Goal: Task Accomplishment & Management: Manage account settings

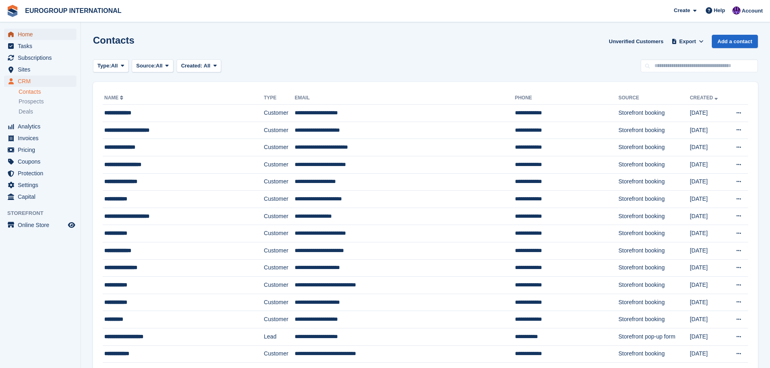
click at [38, 39] on span "Home" at bounding box center [42, 34] width 48 height 11
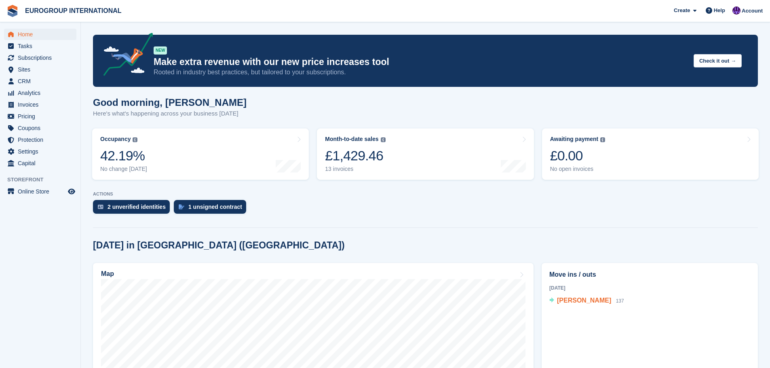
click at [578, 302] on span "Mary Carter" at bounding box center [584, 300] width 54 height 7
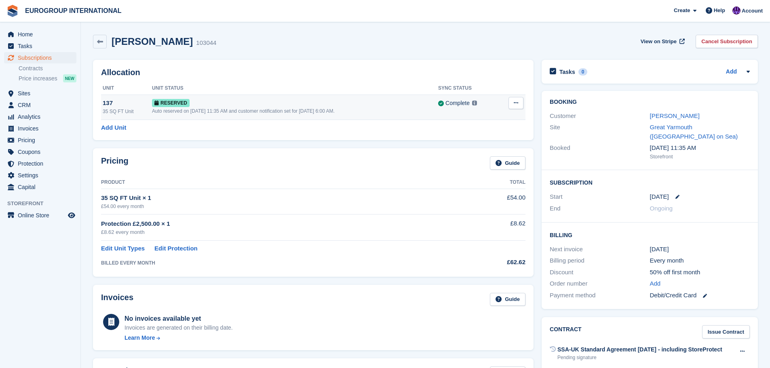
click at [518, 104] on button at bounding box center [515, 103] width 15 height 12
click at [105, 103] on div "137" at bounding box center [127, 103] width 49 height 9
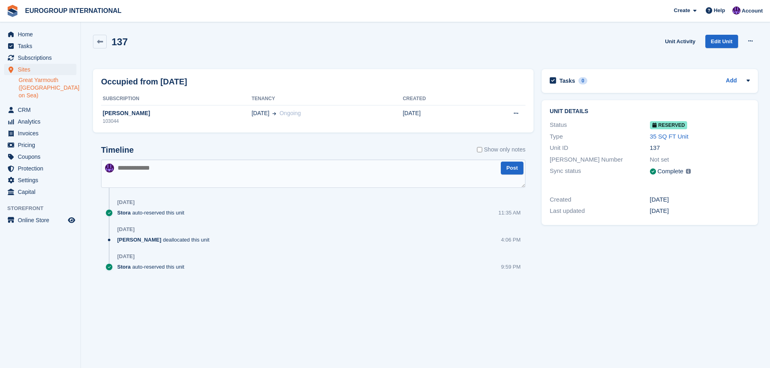
click at [656, 147] on div "137" at bounding box center [700, 147] width 100 height 9
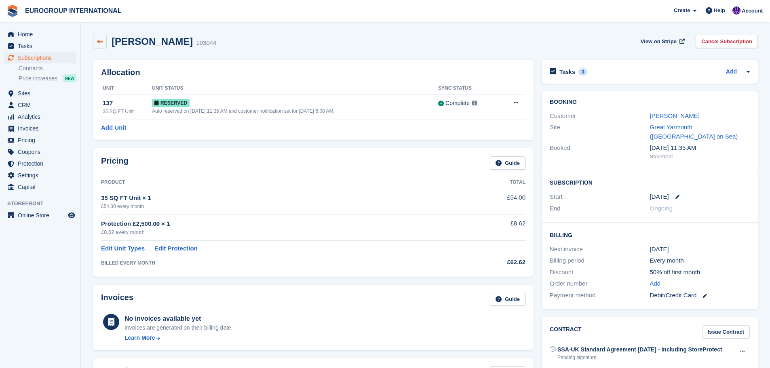
click at [100, 41] on icon at bounding box center [100, 42] width 6 height 6
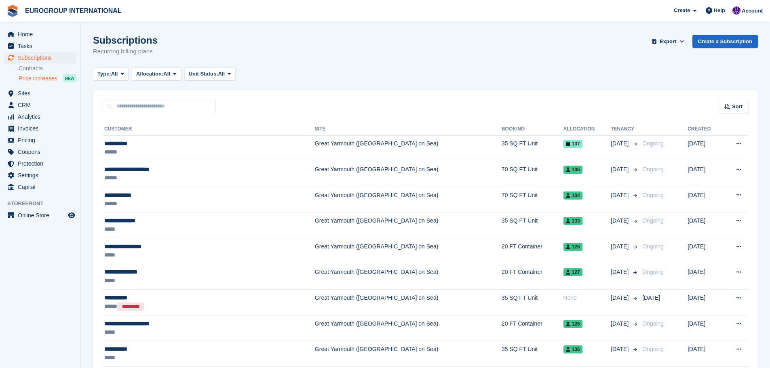
click at [46, 79] on span "Price increases" at bounding box center [38, 79] width 39 height 8
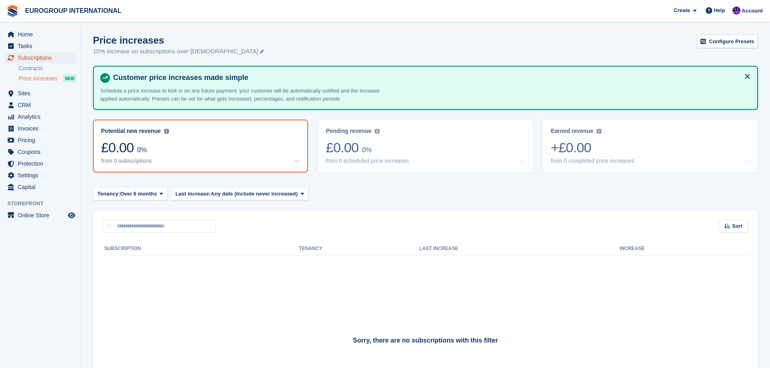
click at [38, 55] on span "Subscriptions" at bounding box center [42, 57] width 48 height 11
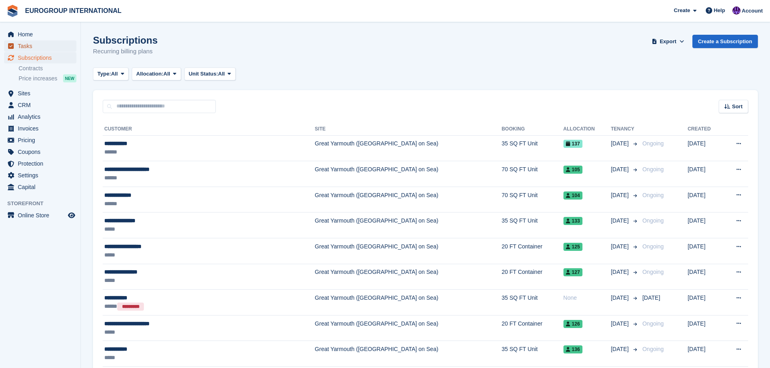
click at [32, 45] on span "Tasks" at bounding box center [42, 45] width 48 height 11
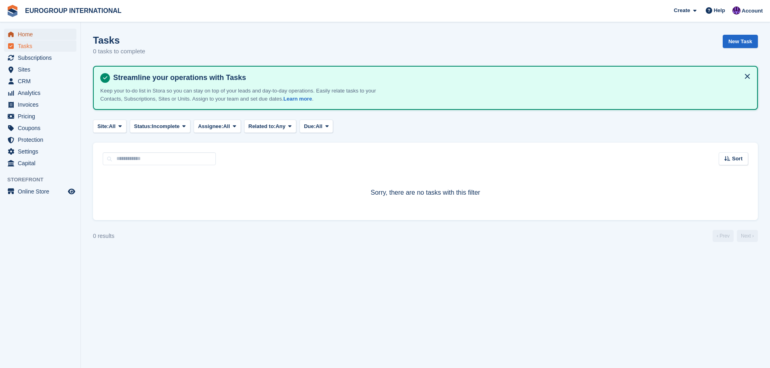
click at [38, 38] on span "Home" at bounding box center [42, 34] width 48 height 11
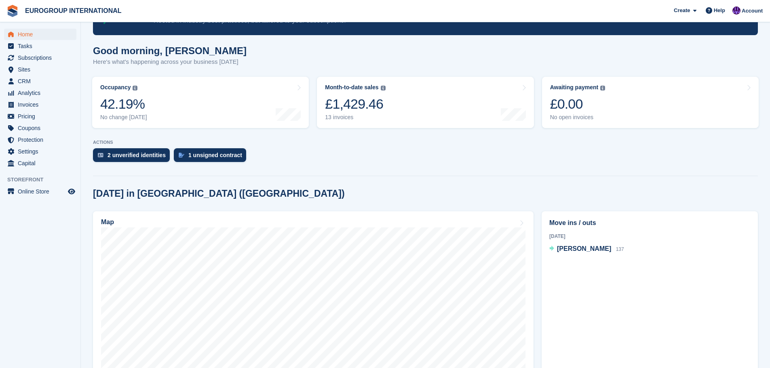
scroll to position [162, 0]
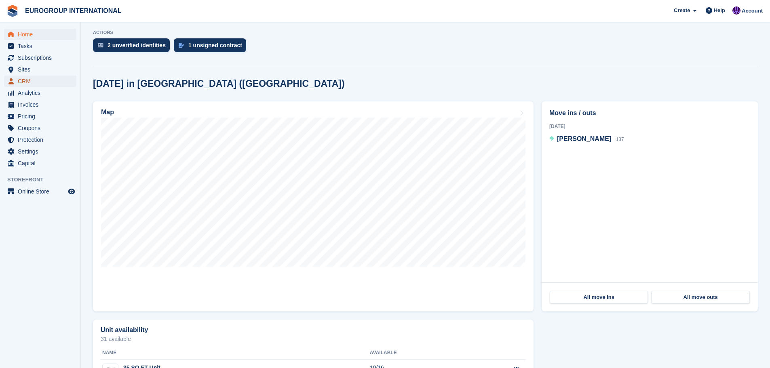
click at [42, 81] on span "CRM" at bounding box center [42, 81] width 48 height 11
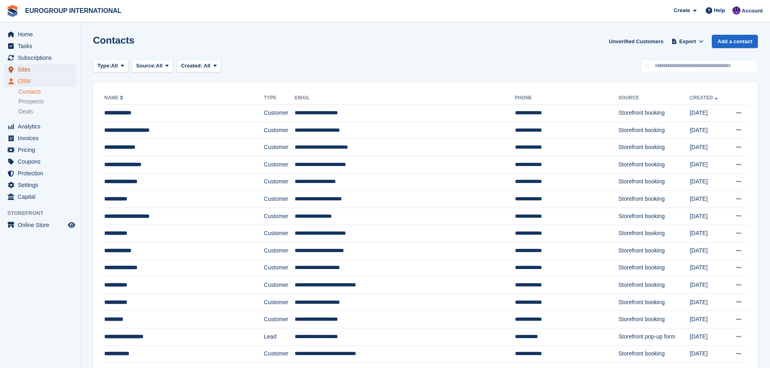
click at [35, 73] on span "Sites" at bounding box center [42, 69] width 48 height 11
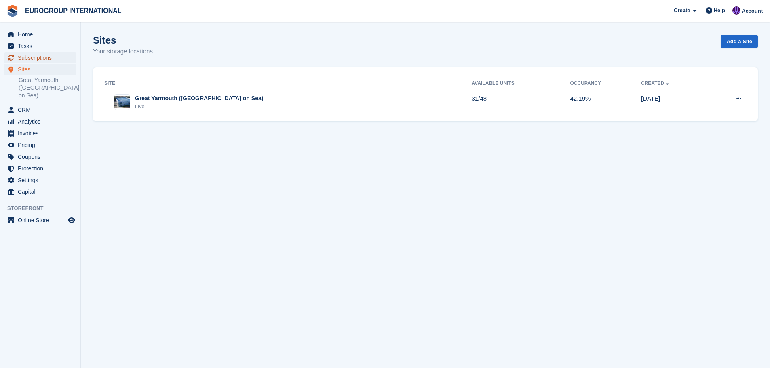
click at [42, 59] on span "Subscriptions" at bounding box center [42, 57] width 48 height 11
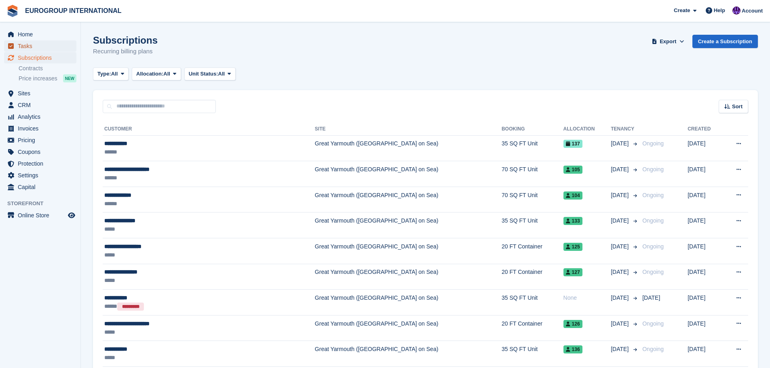
click at [43, 46] on span "Tasks" at bounding box center [42, 45] width 48 height 11
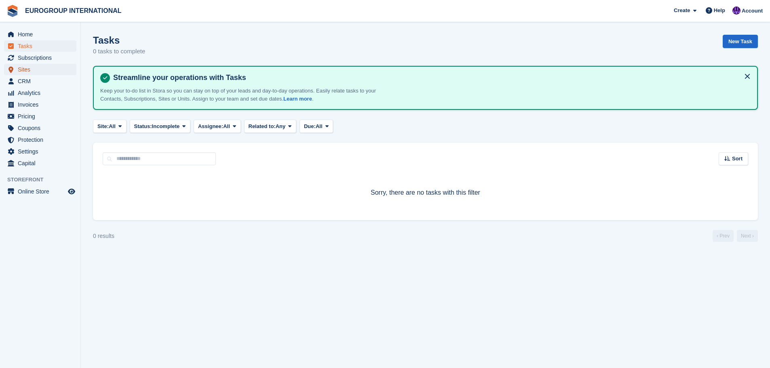
click at [33, 72] on span "Sites" at bounding box center [42, 69] width 48 height 11
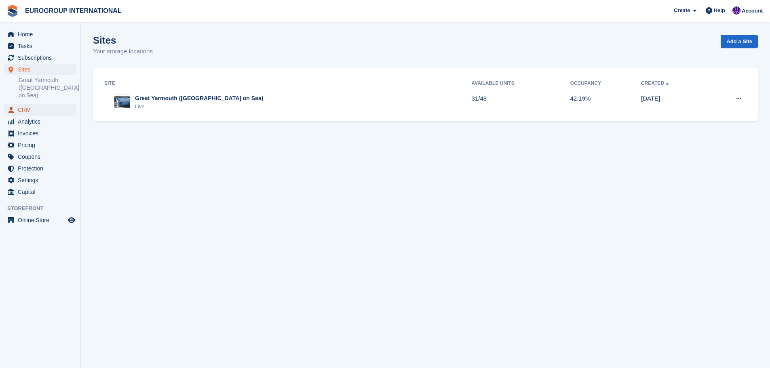
click at [35, 104] on span "CRM" at bounding box center [42, 109] width 48 height 11
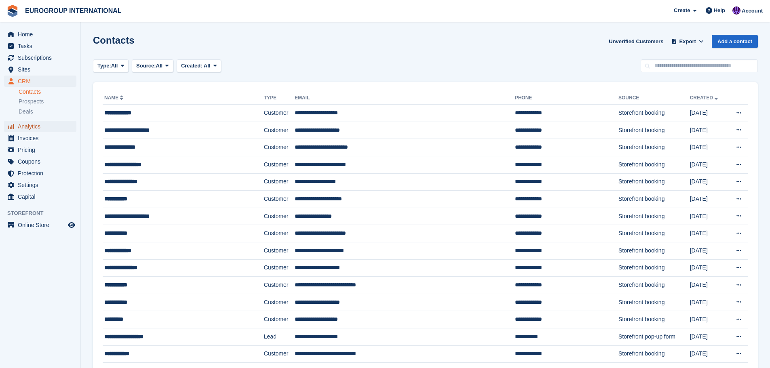
click at [43, 121] on span "Analytics" at bounding box center [42, 126] width 48 height 11
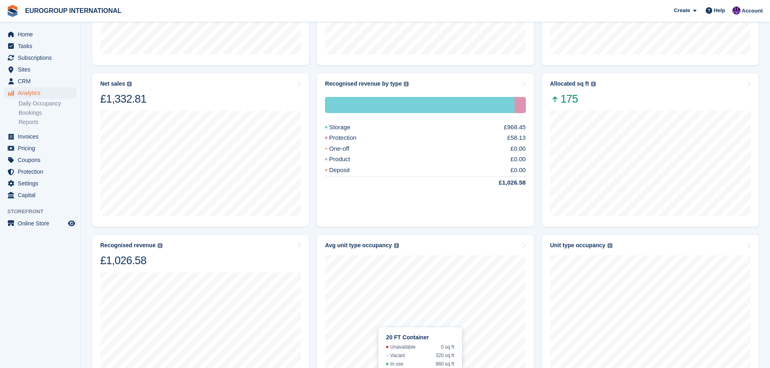
scroll to position [206, 0]
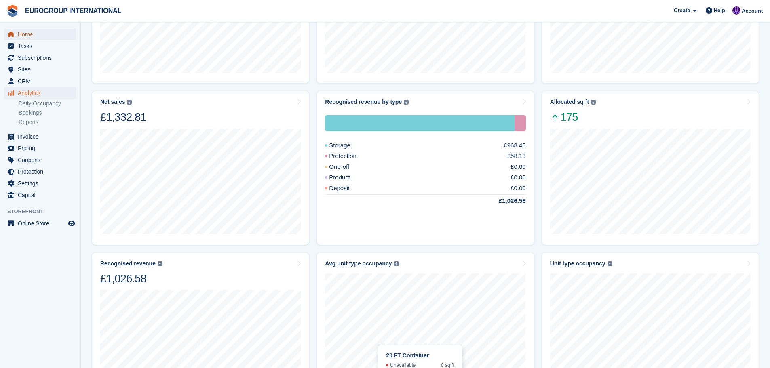
click at [41, 37] on span "Home" at bounding box center [42, 34] width 48 height 11
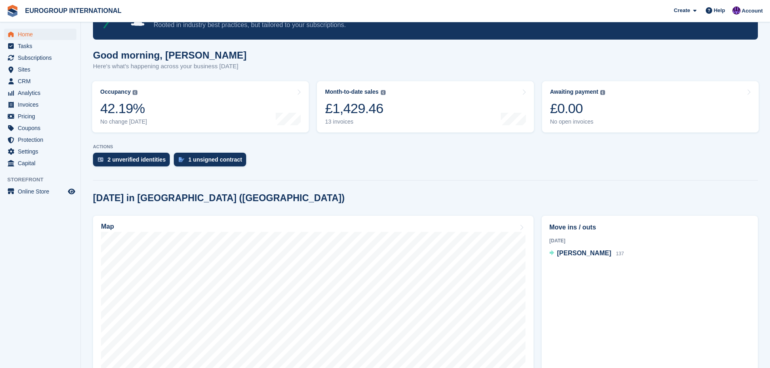
scroll to position [162, 0]
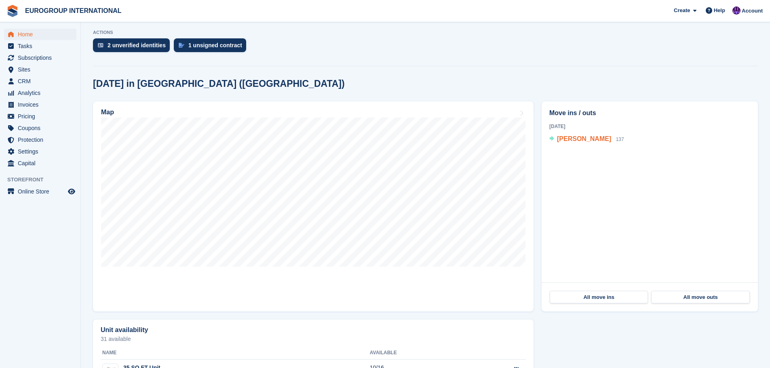
click at [578, 140] on span "[PERSON_NAME]" at bounding box center [584, 138] width 54 height 7
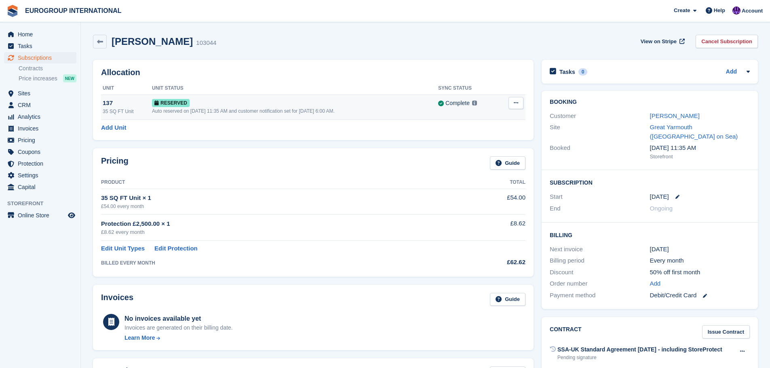
click at [516, 105] on icon at bounding box center [515, 102] width 4 height 5
click at [119, 126] on link "Add Unit" at bounding box center [113, 127] width 25 height 9
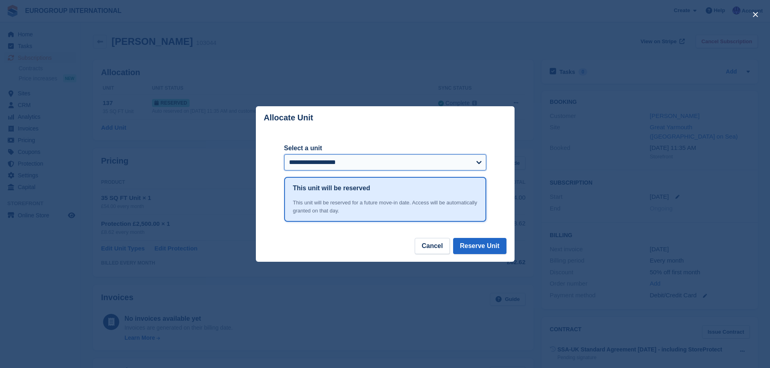
click at [461, 163] on select "**********" at bounding box center [385, 162] width 202 height 16
click at [356, 165] on select "**********" at bounding box center [385, 162] width 202 height 16
select select "******"
click at [284, 155] on select "**********" at bounding box center [385, 162] width 202 height 16
click at [489, 251] on button "Reserve Unit" at bounding box center [479, 246] width 53 height 16
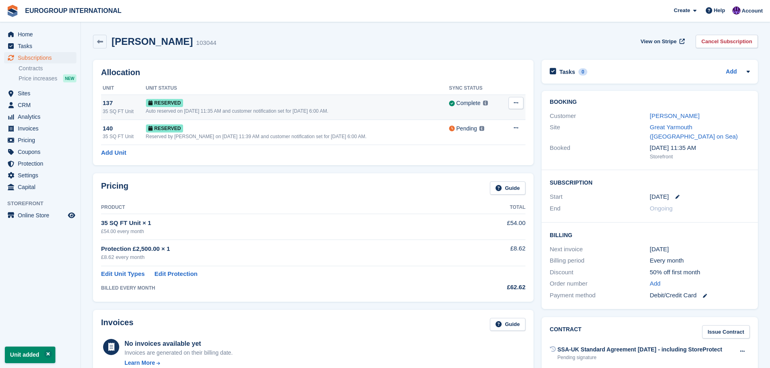
click at [521, 105] on button at bounding box center [515, 103] width 15 height 12
click at [414, 132] on div "Reserved" at bounding box center [297, 128] width 303 height 8
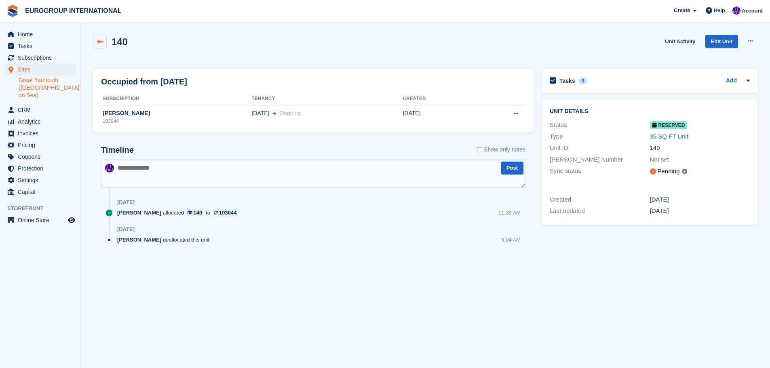
click at [99, 41] on icon at bounding box center [100, 42] width 6 height 6
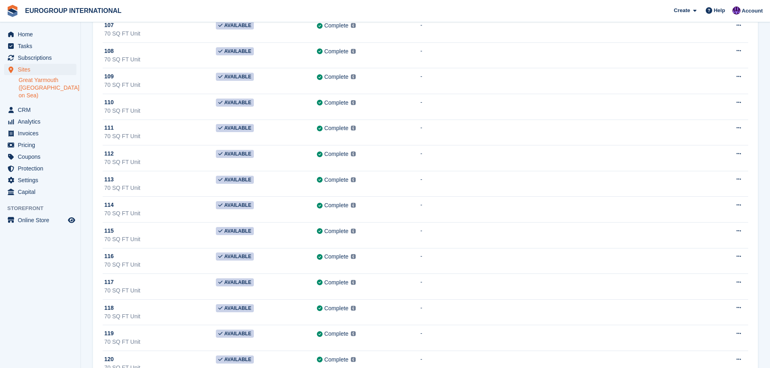
scroll to position [242, 0]
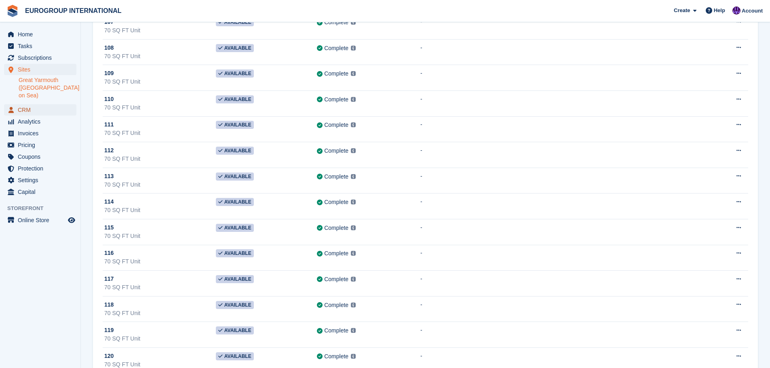
click at [29, 104] on span "CRM" at bounding box center [42, 109] width 48 height 11
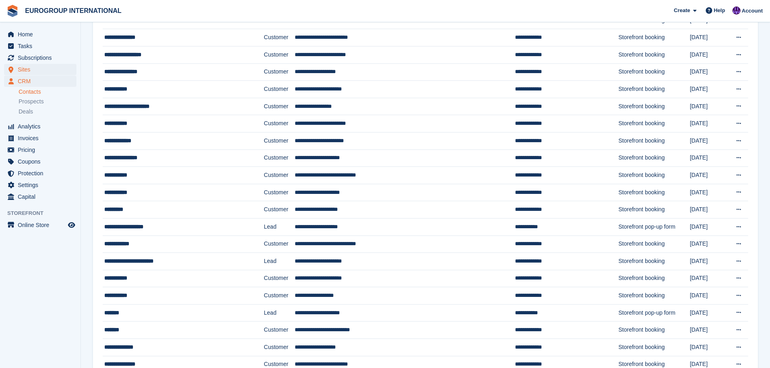
scroll to position [81, 0]
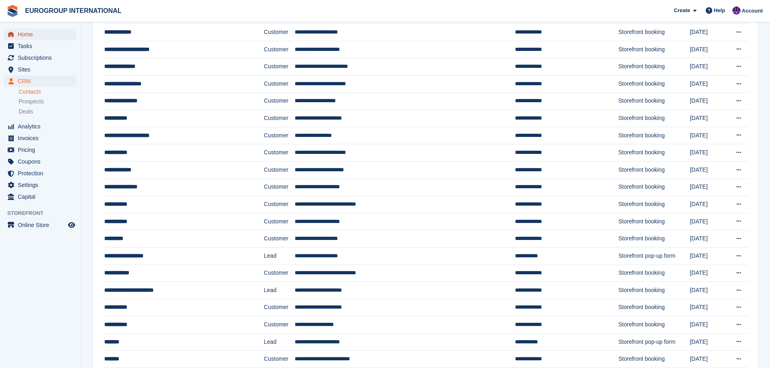
click at [28, 34] on span "Home" at bounding box center [42, 34] width 48 height 11
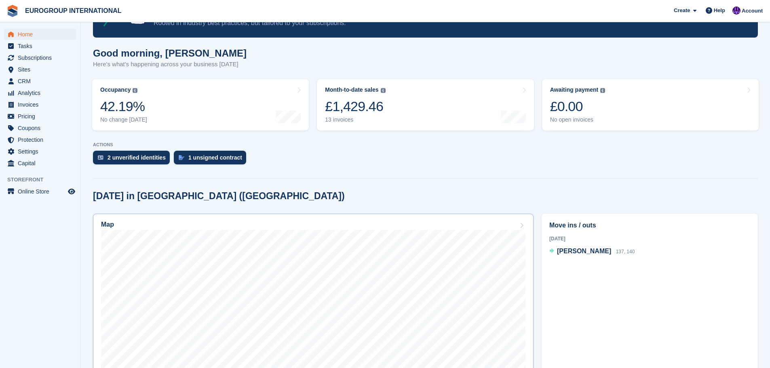
scroll to position [121, 0]
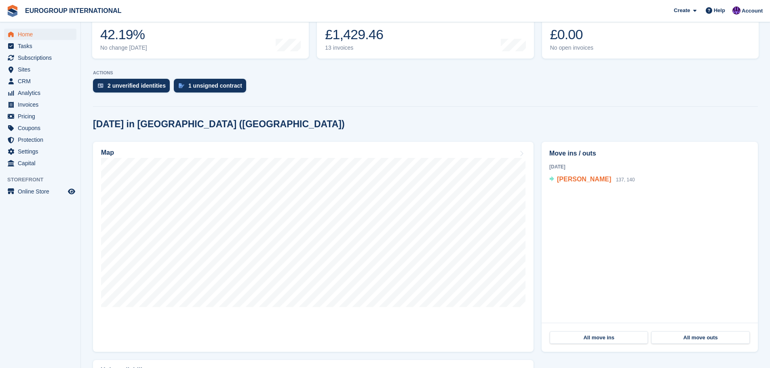
click at [564, 179] on span "[PERSON_NAME]" at bounding box center [584, 179] width 54 height 7
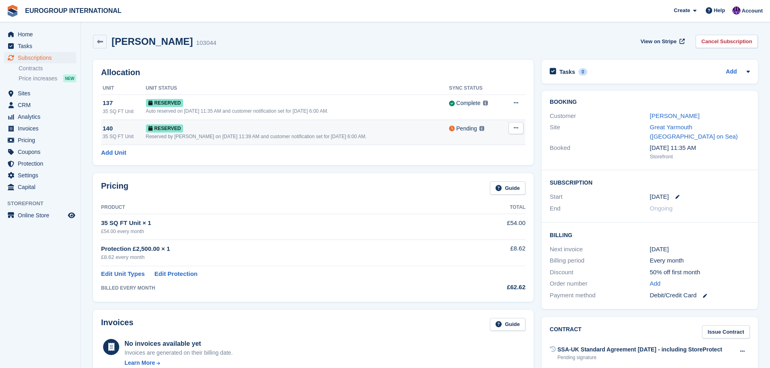
click at [514, 124] on button at bounding box center [515, 128] width 15 height 12
click at [505, 157] on p "Deallocate" at bounding box center [484, 161] width 70 height 11
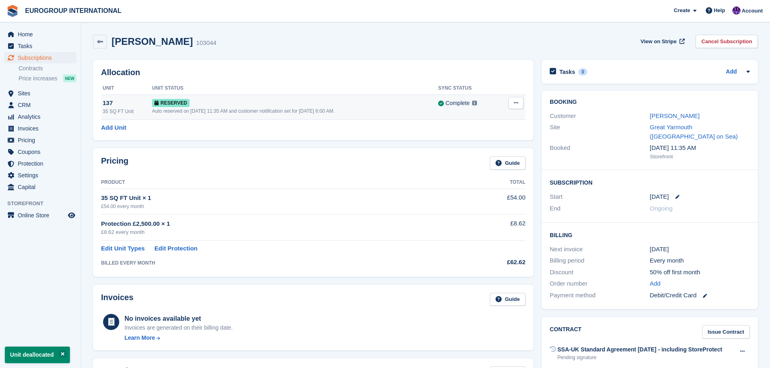
click at [194, 107] on div "Auto reserved on [DATE] 11:35 AM and customer notification set for [DATE] 6:00 …" at bounding box center [295, 110] width 286 height 7
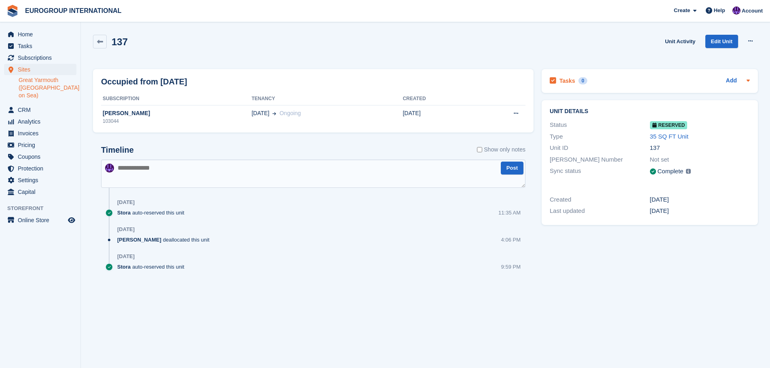
click at [747, 83] on icon at bounding box center [748, 80] width 6 height 6
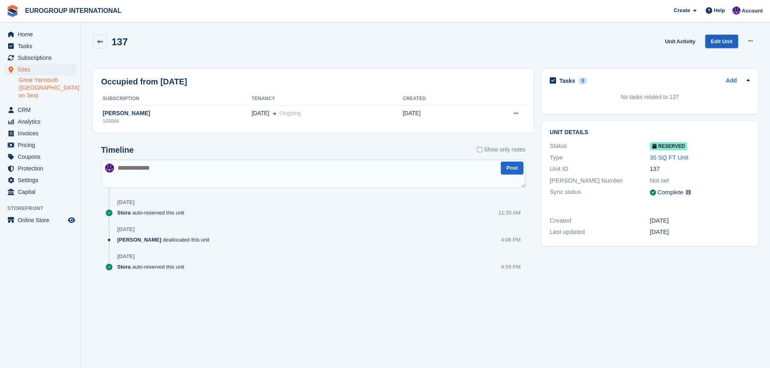
click at [720, 39] on link "Edit Unit" at bounding box center [721, 41] width 33 height 13
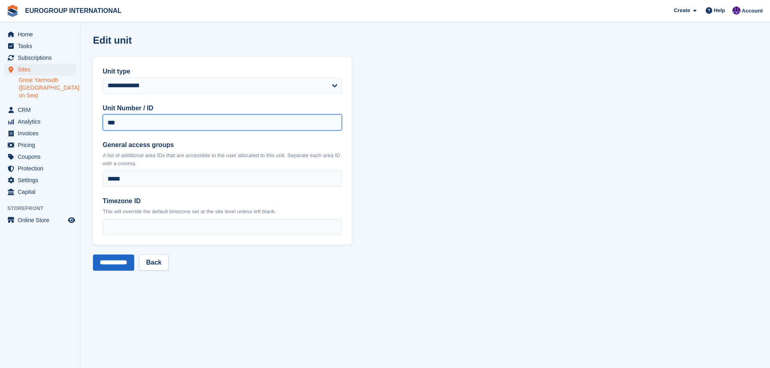
click at [267, 118] on input "***" at bounding box center [222, 122] width 239 height 16
drag, startPoint x: 267, startPoint y: 118, endPoint x: 13, endPoint y: 114, distance: 254.1
click at [13, 114] on div "Home Tasks Subscriptions Subscriptions Subscriptions Contracts Price increases …" at bounding box center [385, 184] width 770 height 368
type input "***"
click at [122, 263] on input "**********" at bounding box center [113, 263] width 41 height 16
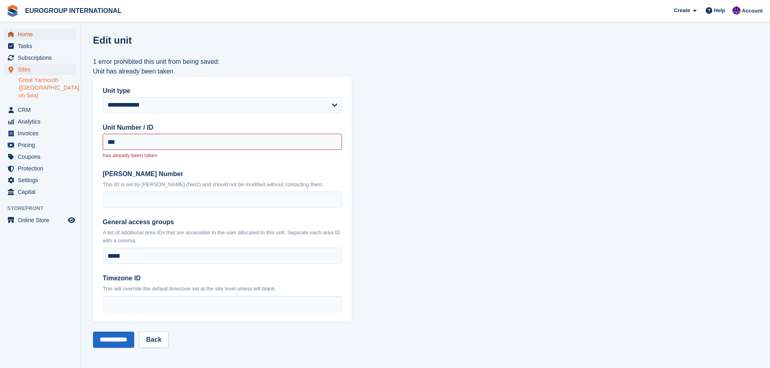
click at [29, 36] on span "Home" at bounding box center [42, 34] width 48 height 11
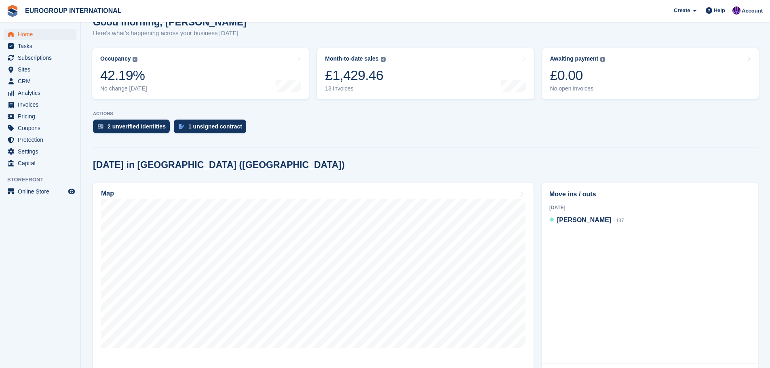
scroll to position [81, 0]
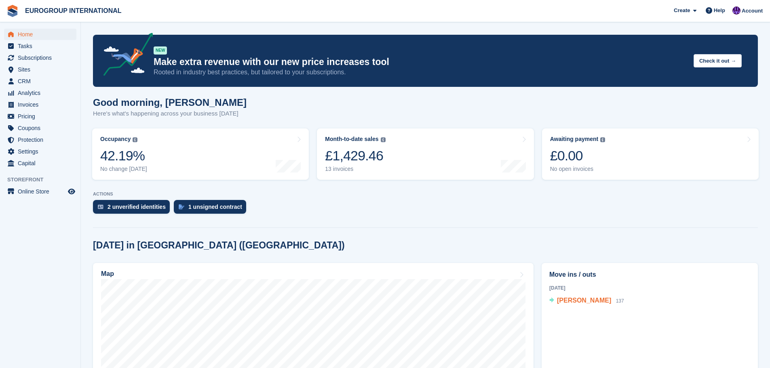
click at [616, 301] on span "137" at bounding box center [620, 301] width 8 height 6
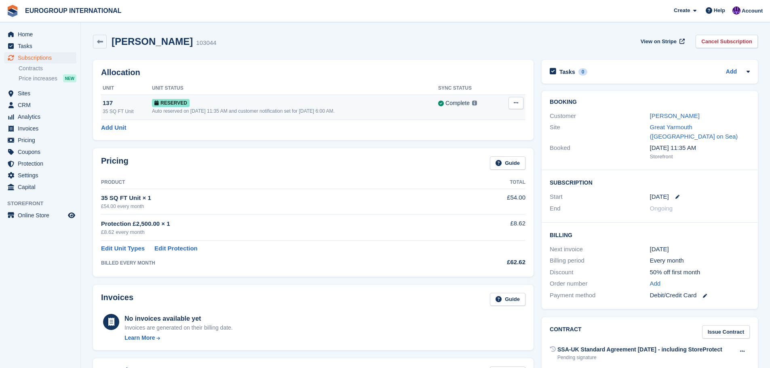
click at [520, 102] on button at bounding box center [515, 103] width 15 height 12
click at [753, 72] on div "Tasks 0 Add No tasks related to Subscription #103044" at bounding box center [649, 72] width 216 height 24
click at [750, 72] on icon at bounding box center [748, 71] width 6 height 6
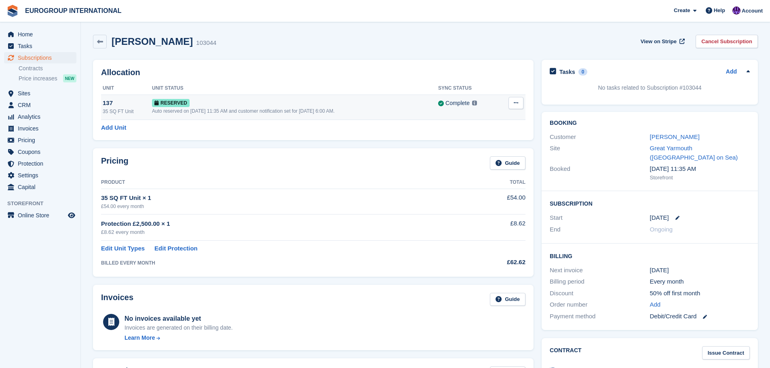
click at [116, 111] on div "35 SQ FT Unit" at bounding box center [127, 111] width 49 height 7
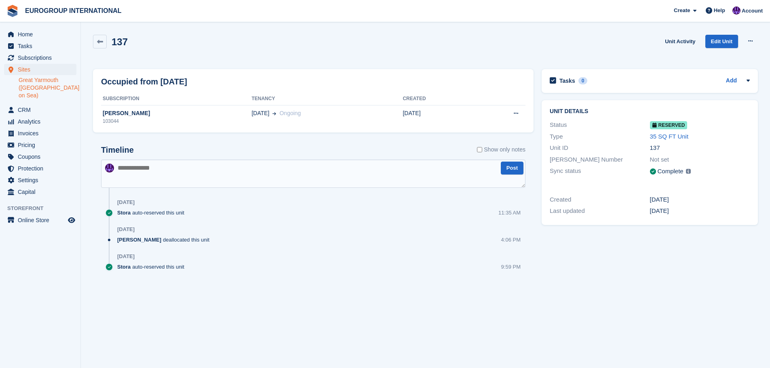
click at [755, 80] on div "Tasks 0 Add No tasks related to 137" at bounding box center [649, 81] width 216 height 24
click at [751, 80] on div "Tasks 0 Add No tasks related to 137" at bounding box center [649, 81] width 216 height 24
click at [719, 42] on link "Edit Unit" at bounding box center [721, 41] width 33 height 13
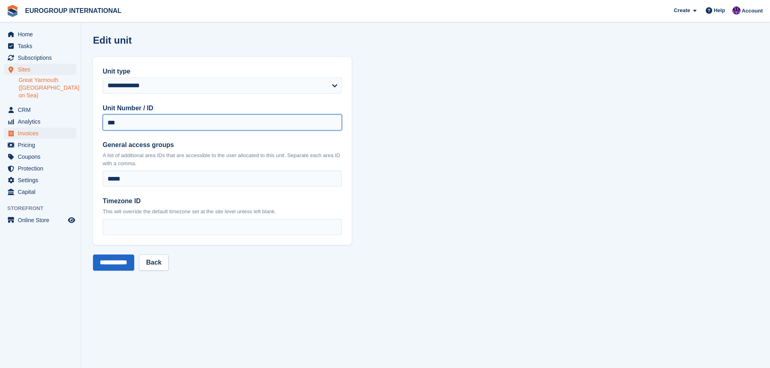
drag, startPoint x: 148, startPoint y: 121, endPoint x: 11, endPoint y: 127, distance: 137.1
click at [11, 127] on div "Home Tasks Subscriptions Subscriptions Subscriptions Contracts Price increases …" at bounding box center [385, 184] width 770 height 368
type input "***"
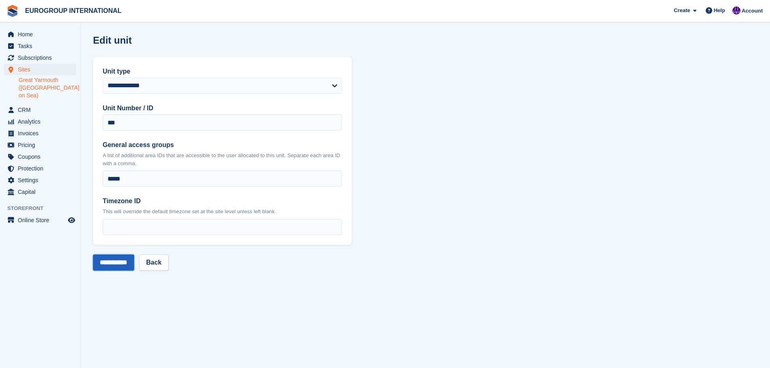
click at [109, 264] on input "**********" at bounding box center [113, 263] width 41 height 16
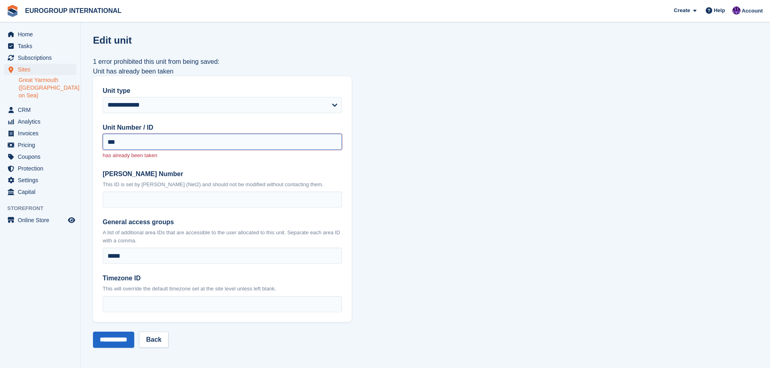
click at [160, 143] on input "***" at bounding box center [222, 142] width 239 height 16
click at [26, 31] on span "Home" at bounding box center [42, 34] width 48 height 11
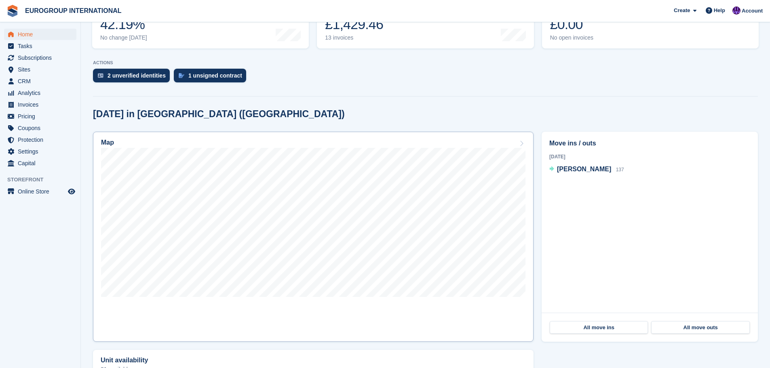
scroll to position [127, 0]
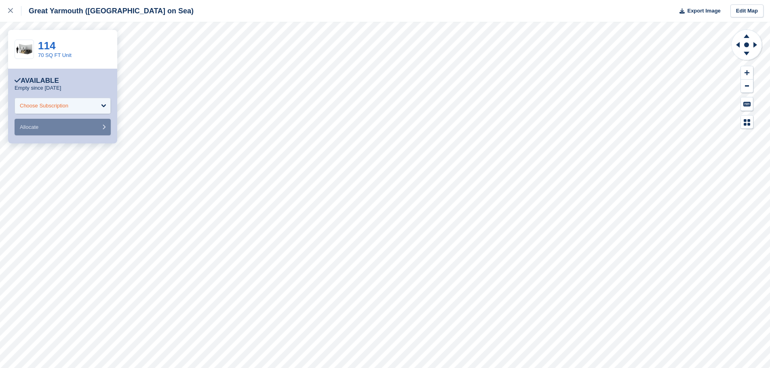
click at [72, 99] on div "Choose Subscription" at bounding box center [63, 106] width 96 height 16
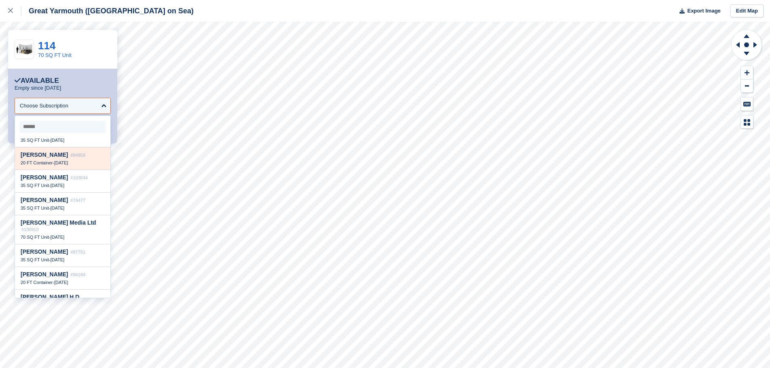
scroll to position [202, 0]
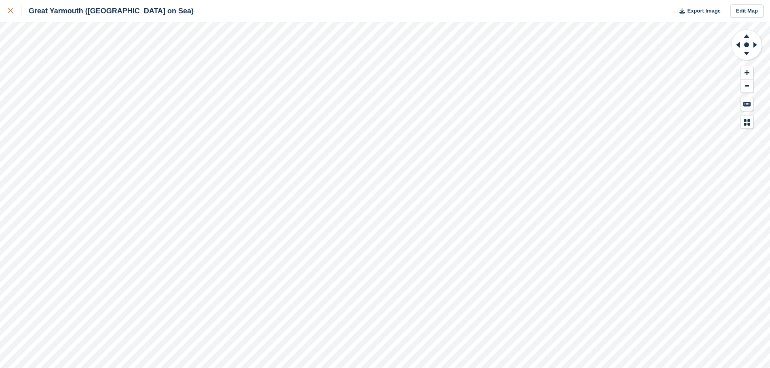
click at [18, 14] on div at bounding box center [14, 11] width 13 height 10
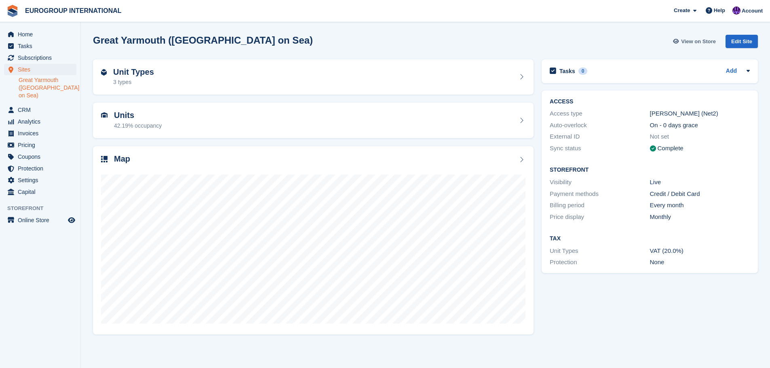
click at [690, 46] on link "View on Store" at bounding box center [694, 41] width 47 height 13
click at [469, 81] on div "Unit Types 3 types" at bounding box center [313, 76] width 424 height 19
click at [54, 39] on span "Home" at bounding box center [42, 34] width 48 height 11
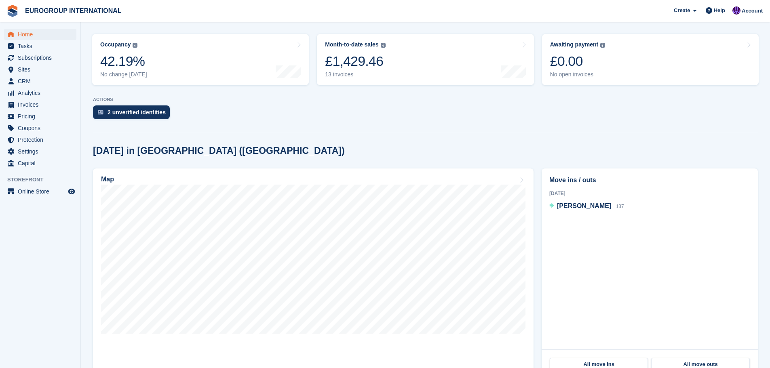
scroll to position [87, 0]
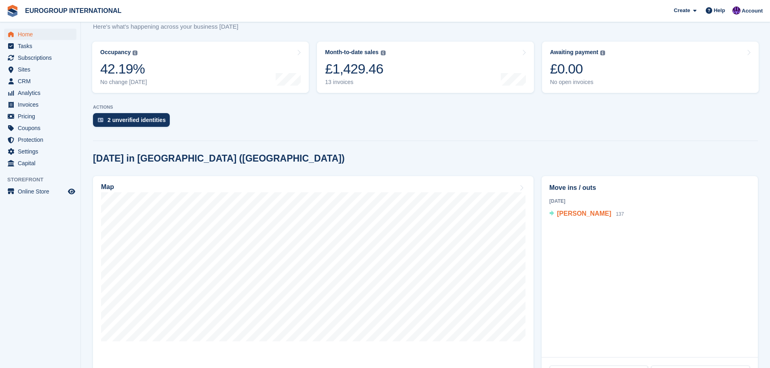
click at [595, 215] on div "Mary Carter 137" at bounding box center [590, 214] width 67 height 11
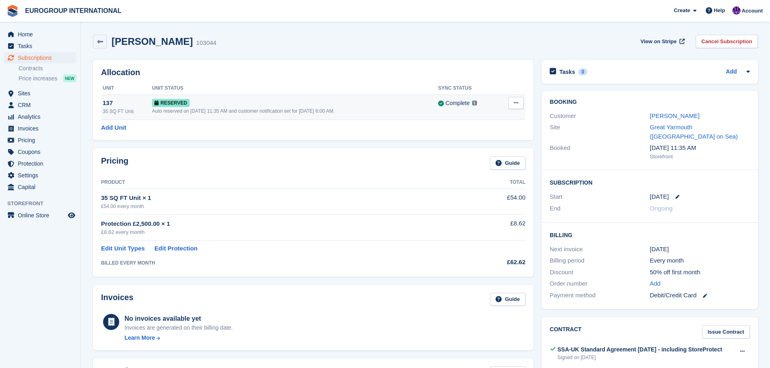
click at [513, 104] on button at bounding box center [515, 103] width 15 height 12
click at [248, 106] on div "Reserved" at bounding box center [295, 103] width 286 height 8
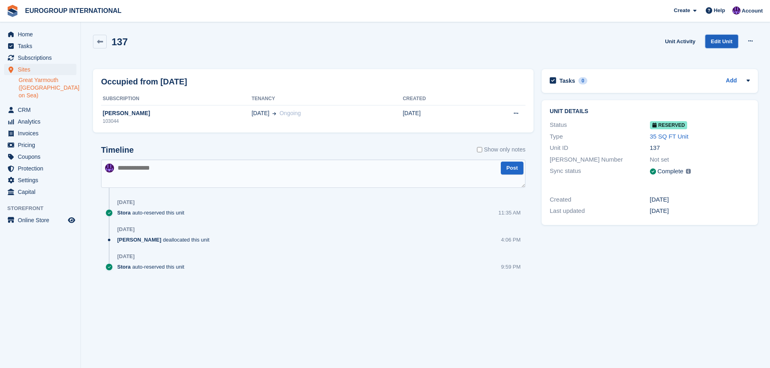
click at [732, 45] on link "Edit Unit" at bounding box center [721, 41] width 33 height 13
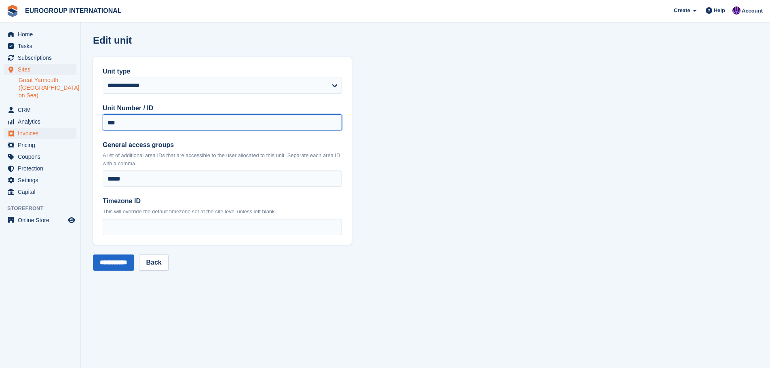
drag, startPoint x: 231, startPoint y: 130, endPoint x: 25, endPoint y: 130, distance: 205.6
click at [25, 130] on div "Home Tasks Subscriptions Subscriptions Subscriptions Contracts Price increases …" at bounding box center [385, 184] width 770 height 368
type input "***"
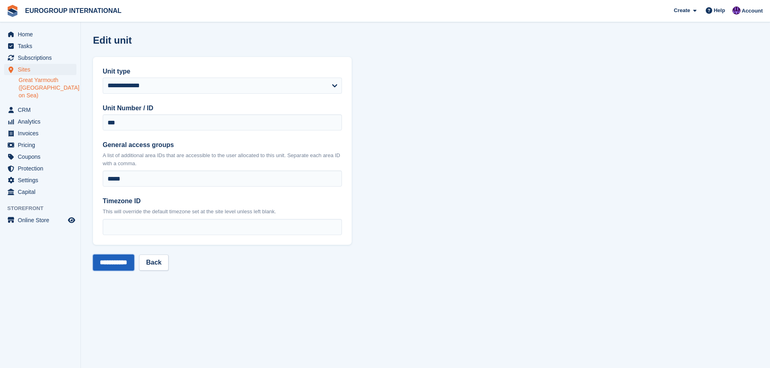
click at [121, 262] on input "**********" at bounding box center [113, 263] width 41 height 16
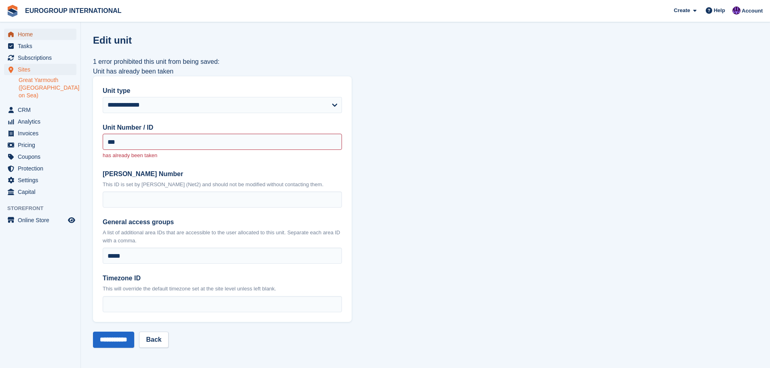
drag, startPoint x: 180, startPoint y: 140, endPoint x: 32, endPoint y: 30, distance: 183.9
click at [32, 29] on span "Home" at bounding box center [42, 34] width 48 height 11
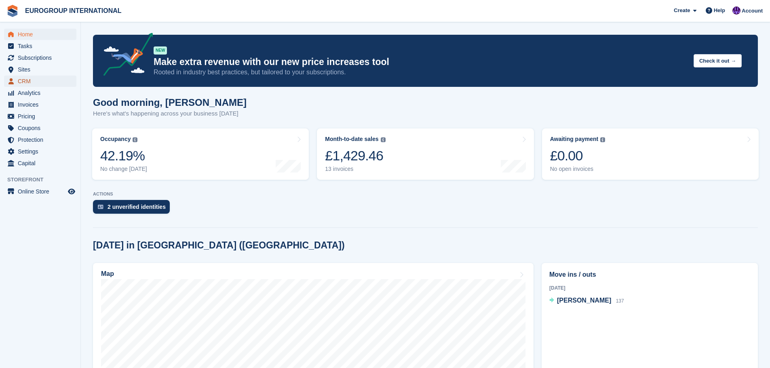
click at [37, 81] on span "CRM" at bounding box center [42, 81] width 48 height 11
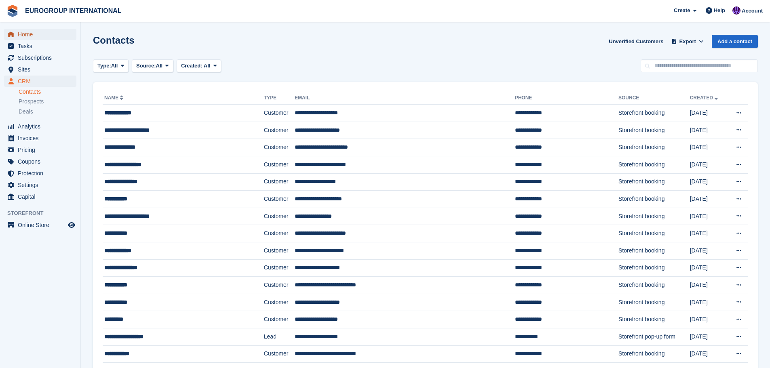
click at [38, 34] on span "Home" at bounding box center [42, 34] width 48 height 11
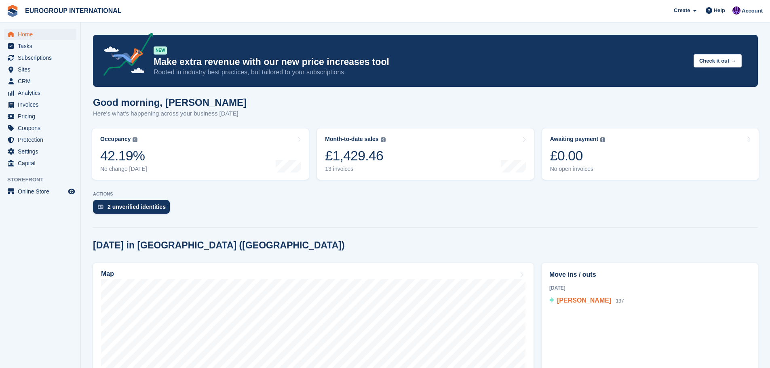
click at [583, 301] on span "Mary Carter" at bounding box center [584, 300] width 54 height 7
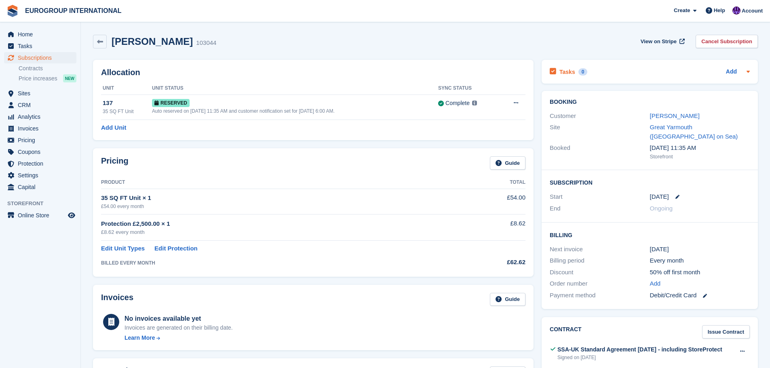
click at [744, 71] on div at bounding box center [746, 72] width 6 height 10
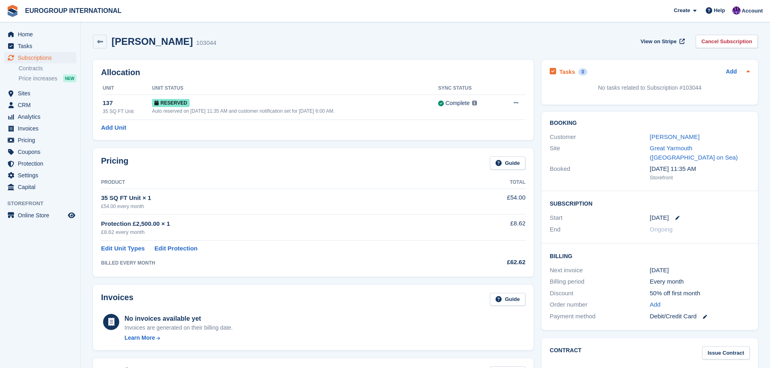
click at [746, 70] on icon at bounding box center [748, 71] width 6 height 6
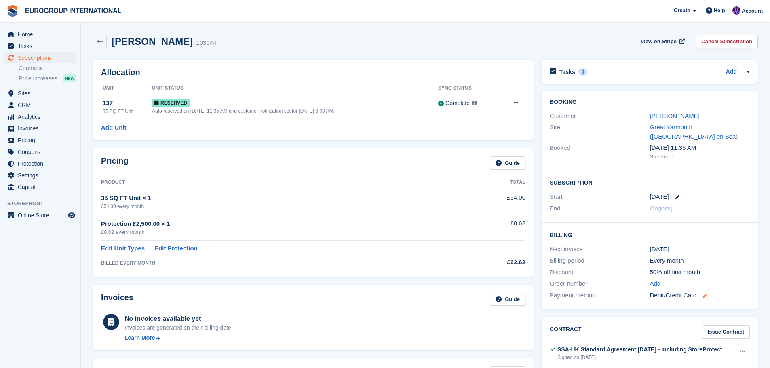
click at [707, 294] on icon at bounding box center [705, 296] width 4 height 4
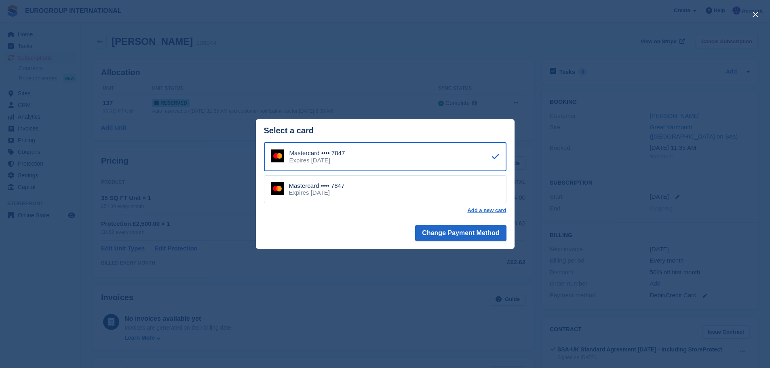
click at [644, 222] on div "close" at bounding box center [385, 184] width 770 height 368
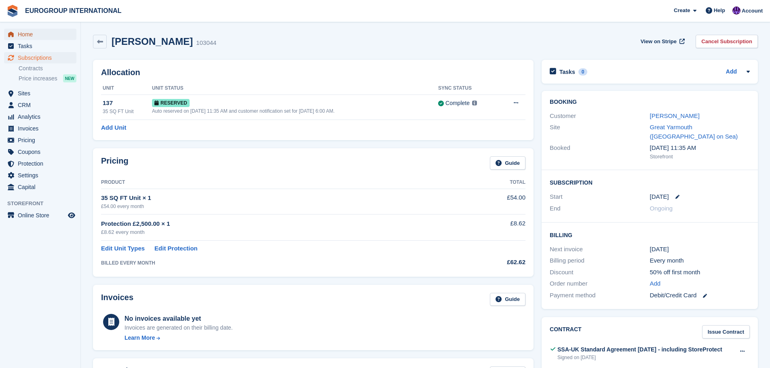
click at [43, 40] on span "Home" at bounding box center [42, 34] width 48 height 11
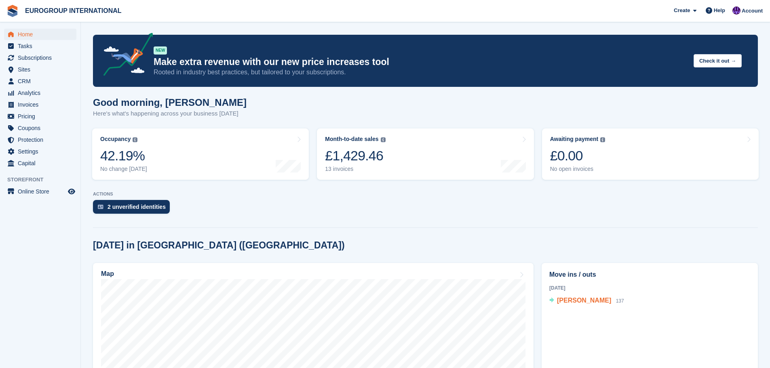
click at [580, 299] on span "[PERSON_NAME]" at bounding box center [584, 300] width 54 height 7
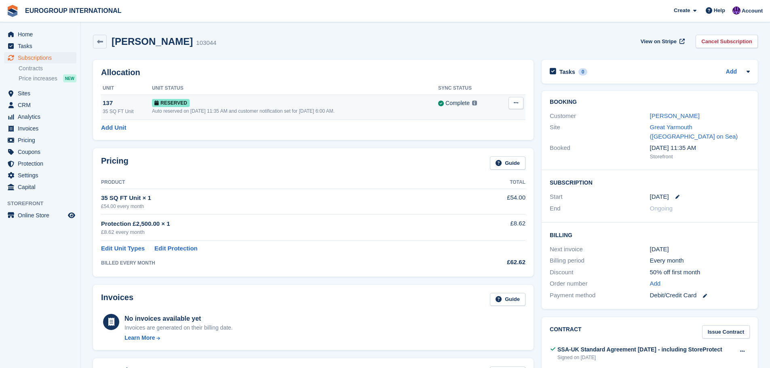
click at [333, 110] on div "Auto reserved on [DATE] 11:35 AM and customer notification set for [DATE] 6:00 …" at bounding box center [295, 110] width 286 height 7
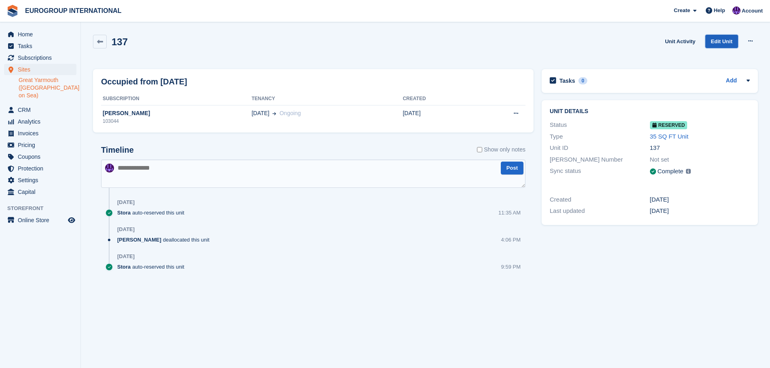
click at [717, 45] on link "Edit Unit" at bounding box center [721, 41] width 33 height 13
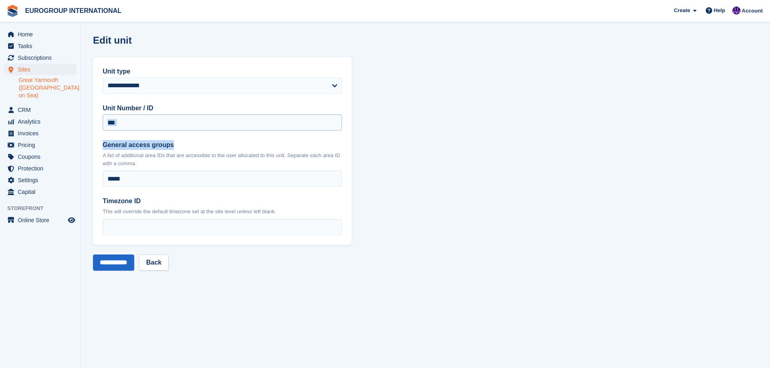
drag, startPoint x: 198, startPoint y: 131, endPoint x: 147, endPoint y: 130, distance: 50.9
click at [147, 130] on div "**********" at bounding box center [222, 151] width 259 height 188
click at [152, 125] on input "***" at bounding box center [222, 122] width 239 height 16
drag, startPoint x: 156, startPoint y: 125, endPoint x: 61, endPoint y: 126, distance: 94.5
click at [61, 126] on div "Home Tasks Subscriptions Subscriptions Subscriptions Contracts Price increases …" at bounding box center [385, 184] width 770 height 368
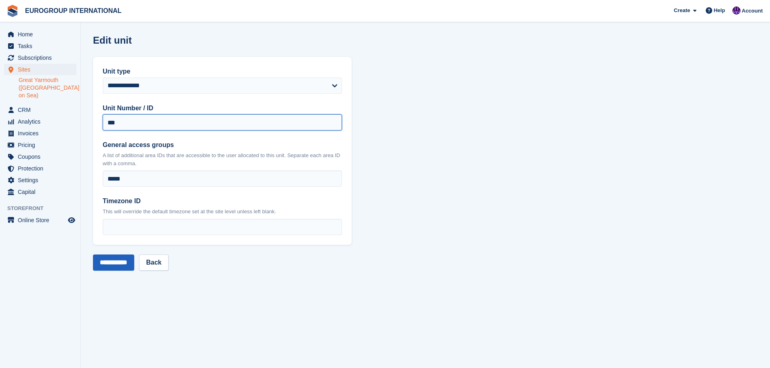
type input "***"
click at [134, 263] on input "**********" at bounding box center [113, 263] width 41 height 16
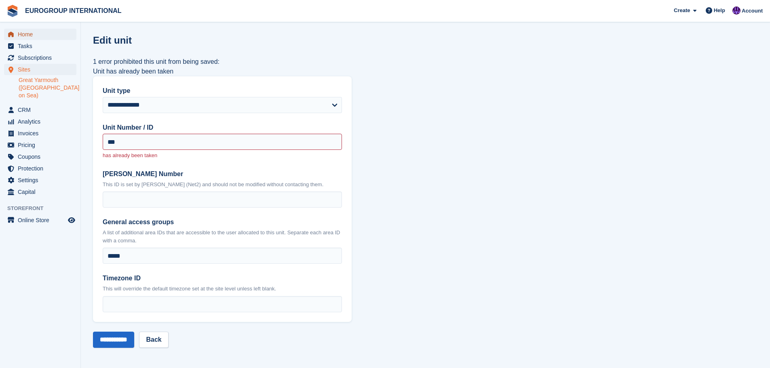
click at [43, 36] on span "Home" at bounding box center [42, 34] width 48 height 11
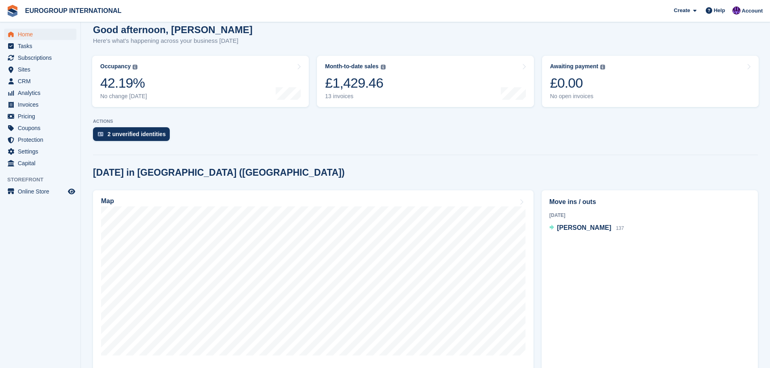
scroll to position [81, 0]
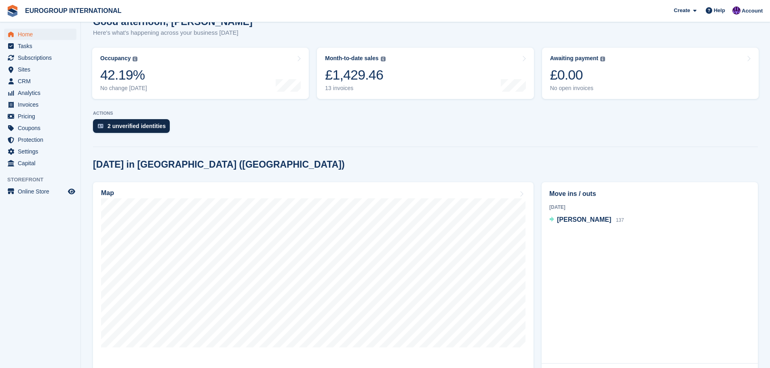
click at [137, 129] on div "2 unverified identities" at bounding box center [136, 126] width 58 height 6
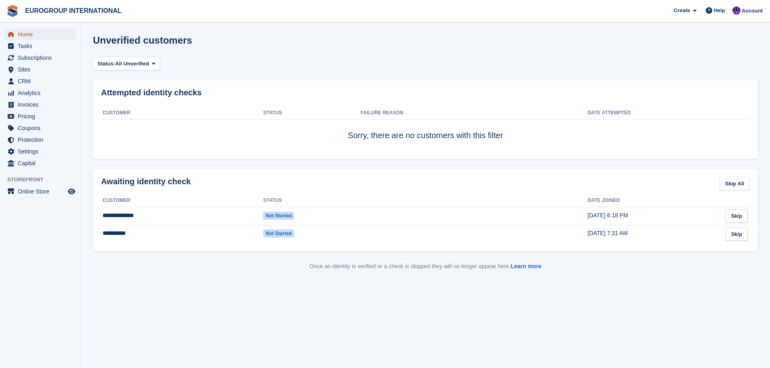
click at [27, 34] on span "Home" at bounding box center [42, 34] width 48 height 11
